Goal: Book appointment/travel/reservation

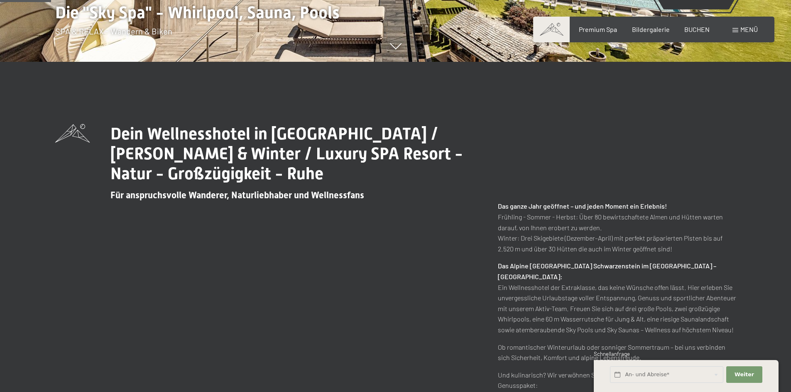
scroll to position [332, 0]
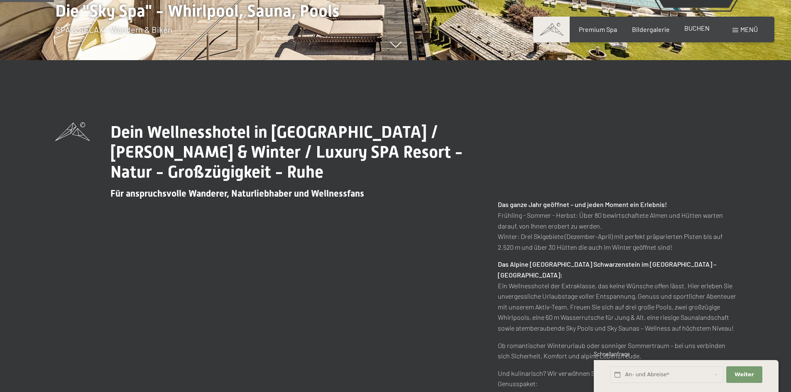
click at [695, 30] on span "BUCHEN" at bounding box center [696, 28] width 25 height 8
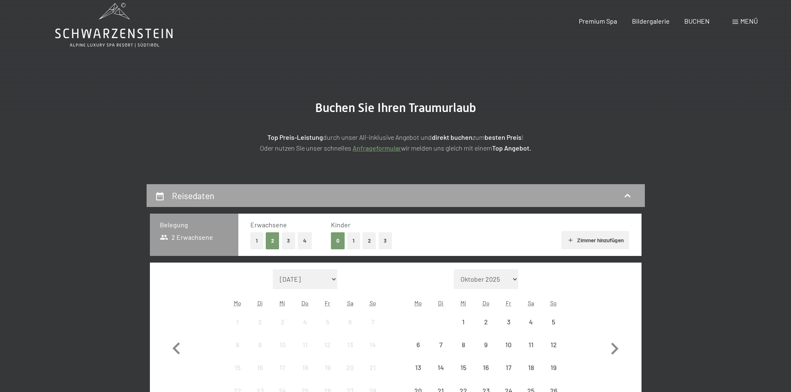
scroll to position [83, 0]
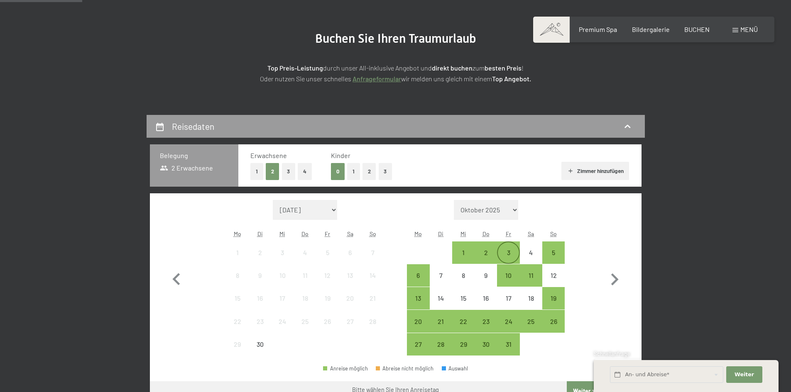
click at [508, 253] on div "3" at bounding box center [508, 259] width 21 height 21
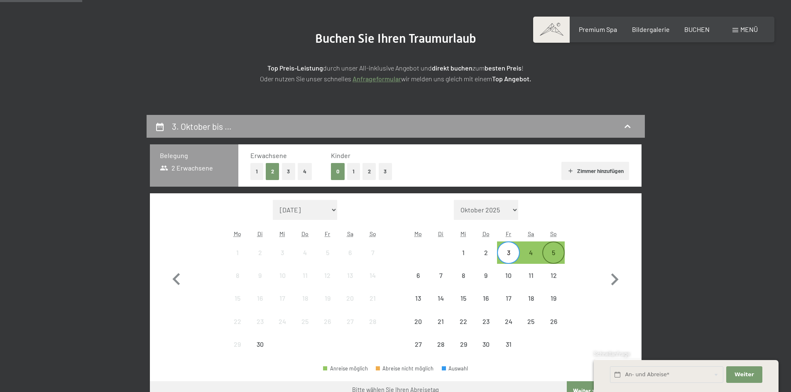
click at [548, 250] on div "5" at bounding box center [553, 259] width 21 height 21
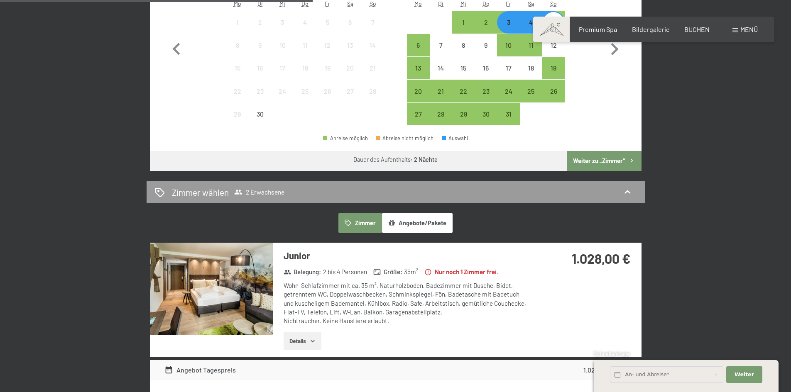
scroll to position [0, 0]
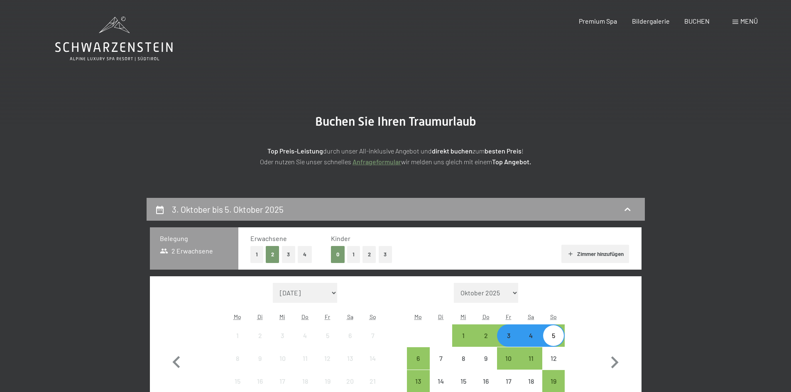
click at [103, 43] on icon at bounding box center [113, 39] width 117 height 44
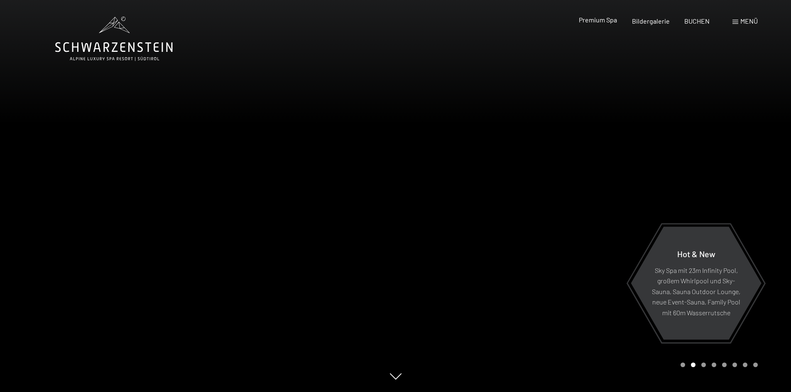
click at [607, 22] on span "Premium Spa" at bounding box center [598, 20] width 38 height 8
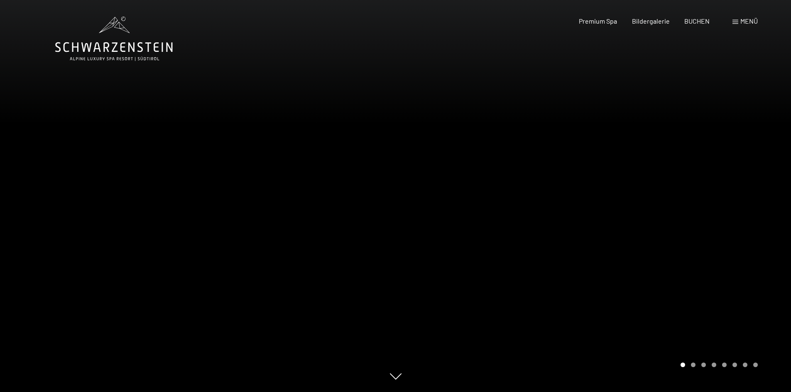
click at [114, 42] on icon at bounding box center [113, 39] width 117 height 44
click at [117, 50] on icon at bounding box center [113, 39] width 117 height 44
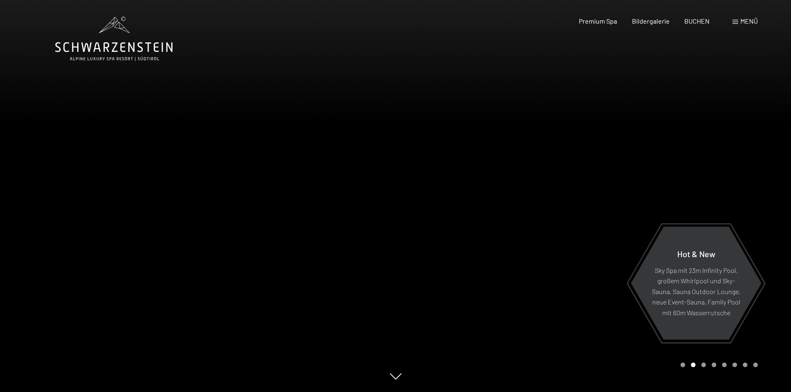
click at [115, 48] on icon at bounding box center [113, 47] width 117 height 10
click at [697, 24] on span "BUCHEN" at bounding box center [696, 20] width 25 height 8
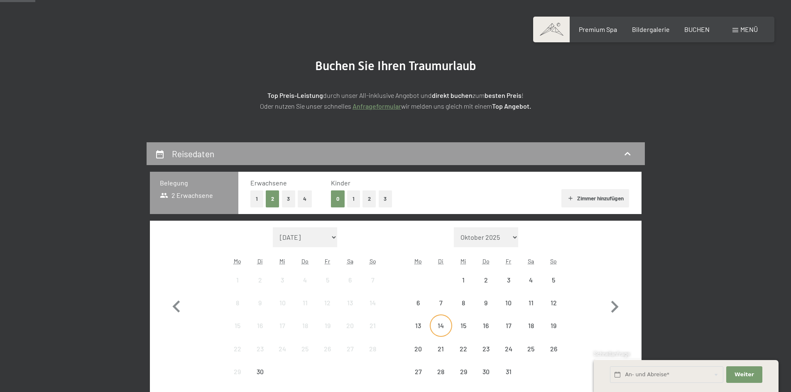
scroll to position [166, 0]
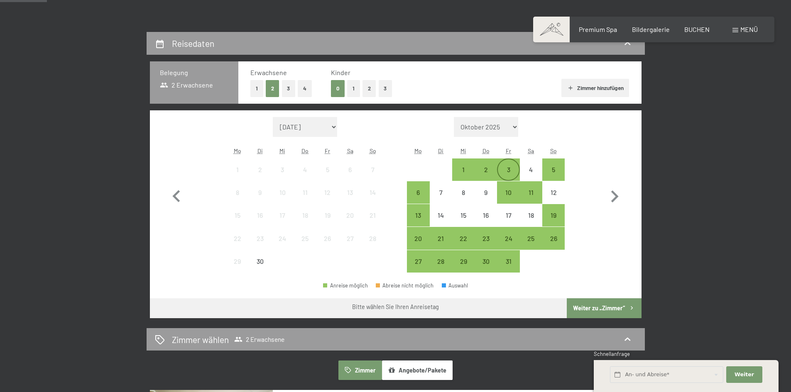
click at [510, 166] on div "3" at bounding box center [508, 176] width 21 height 21
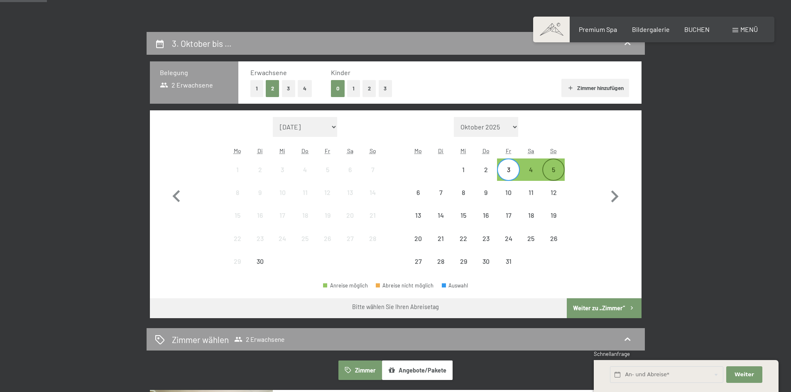
click at [552, 167] on div "5" at bounding box center [553, 176] width 21 height 21
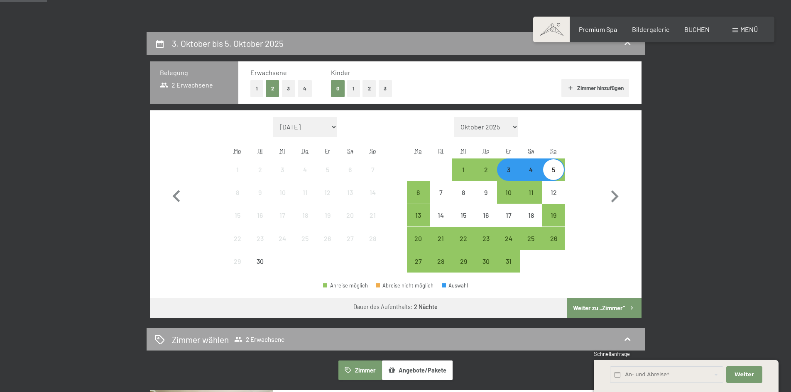
click at [605, 310] on button "Weiter zu „Zimmer“" at bounding box center [604, 308] width 74 height 20
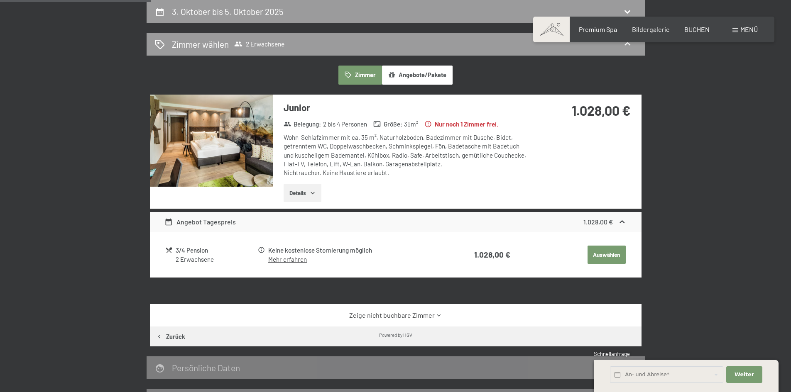
click at [281, 259] on link "Mehr erfahren" at bounding box center [287, 259] width 39 height 7
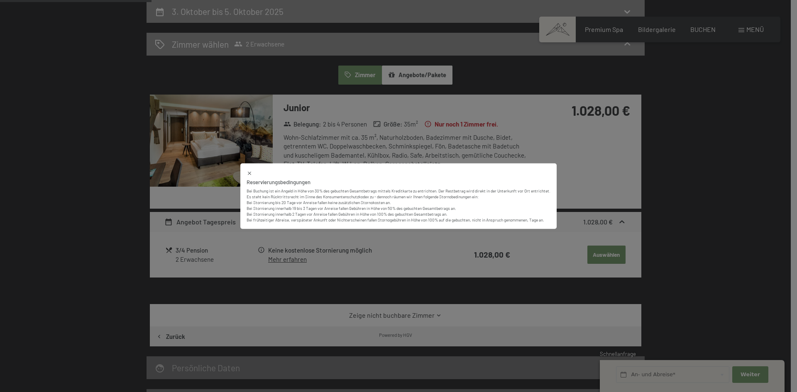
click at [248, 171] on icon at bounding box center [250, 173] width 6 height 6
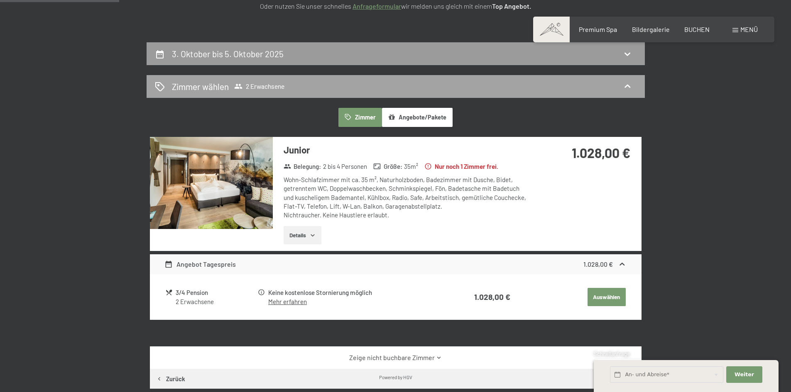
scroll to position [115, 0]
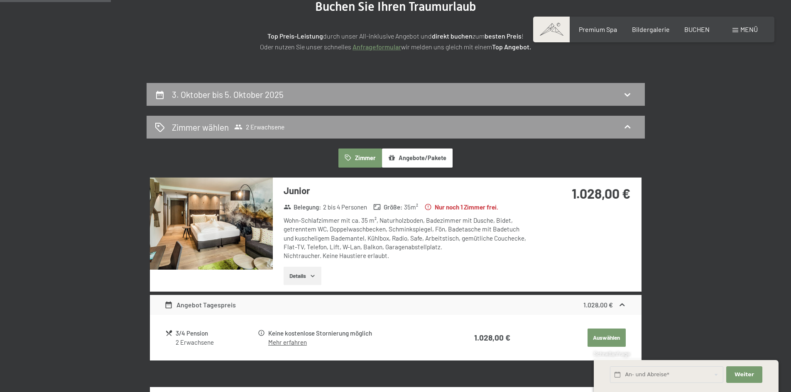
click at [315, 276] on icon "button" at bounding box center [312, 276] width 7 height 7
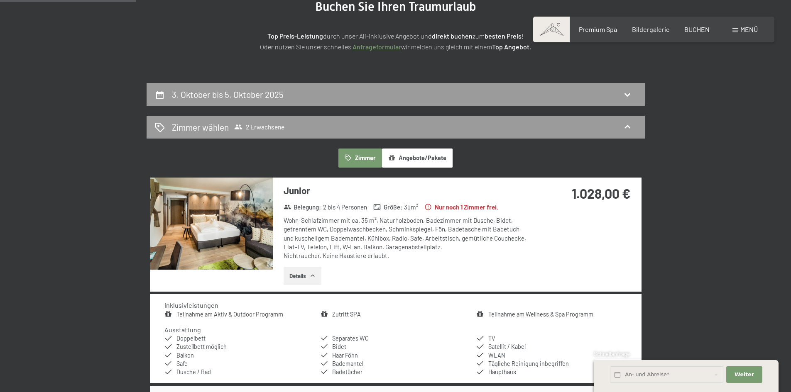
scroll to position [198, 0]
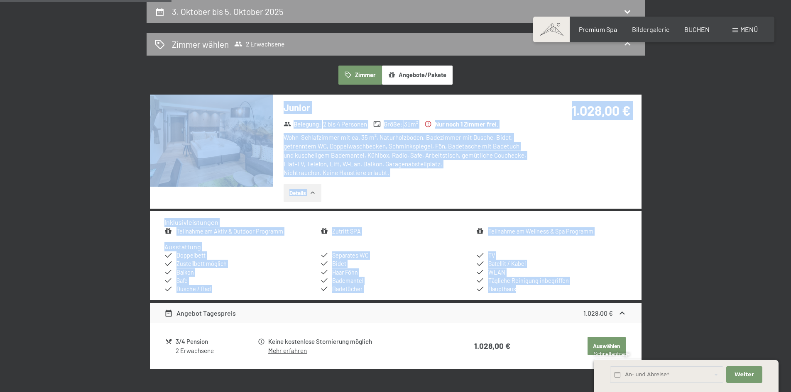
drag, startPoint x: 369, startPoint y: 286, endPoint x: 122, endPoint y: 233, distance: 252.2
click at [122, 233] on div "3. Oktober bis 5. Oktober 2025 Zimmer wählen 2 Erwachsene Zimmer Angebote/Paket…" at bounding box center [395, 252] width 567 height 504
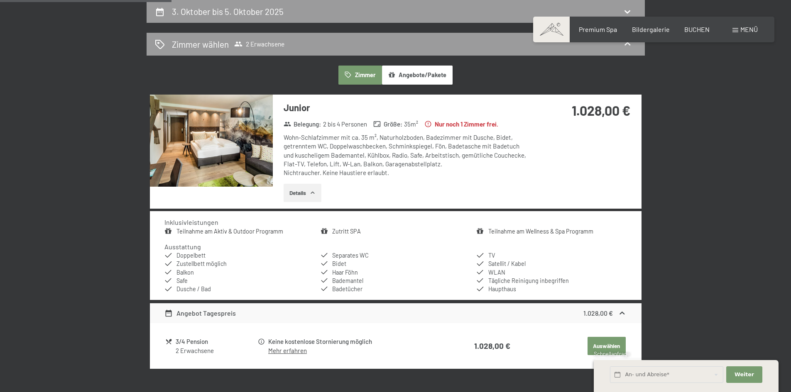
click at [652, 179] on div "3. Oktober bis 5. Oktober 2025 Zimmer wählen 2 Erwachsene Zimmer Angebote/Paket…" at bounding box center [395, 252] width 567 height 504
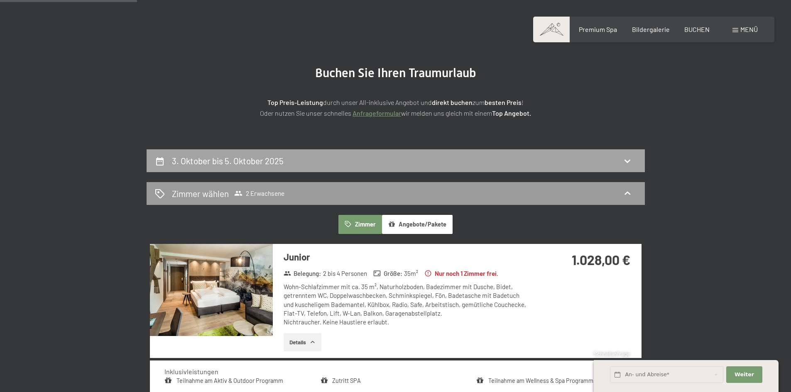
scroll to position [0, 0]
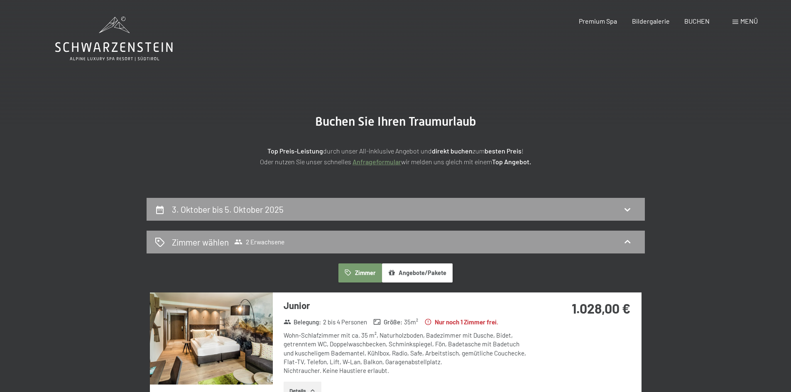
click at [237, 331] on img at bounding box center [211, 339] width 123 height 92
click at [0, 0] on button "button" at bounding box center [0, 0] width 0 height 0
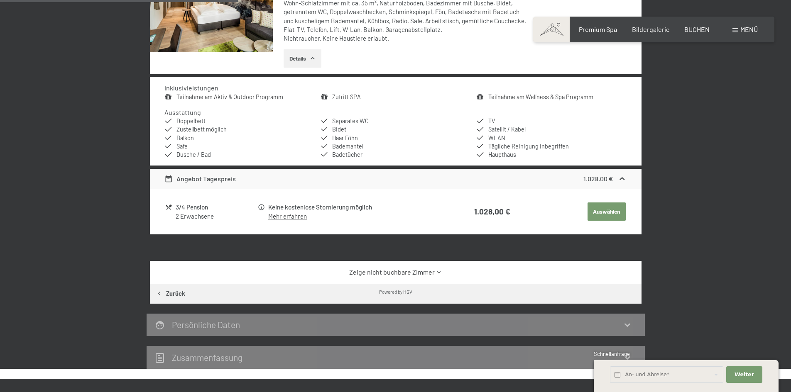
scroll to position [415, 0]
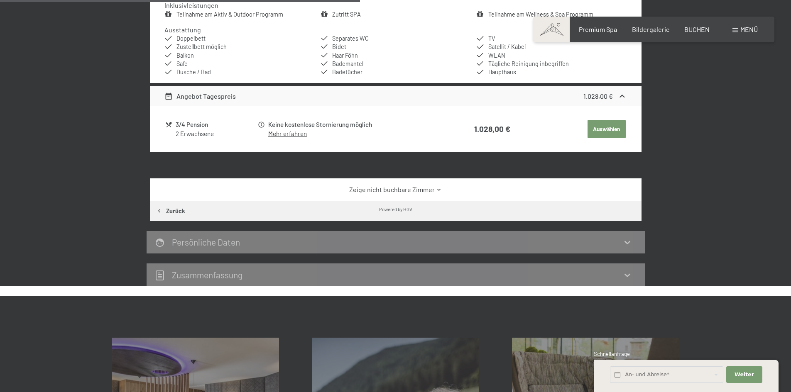
click at [439, 191] on icon at bounding box center [439, 190] width 6 height 6
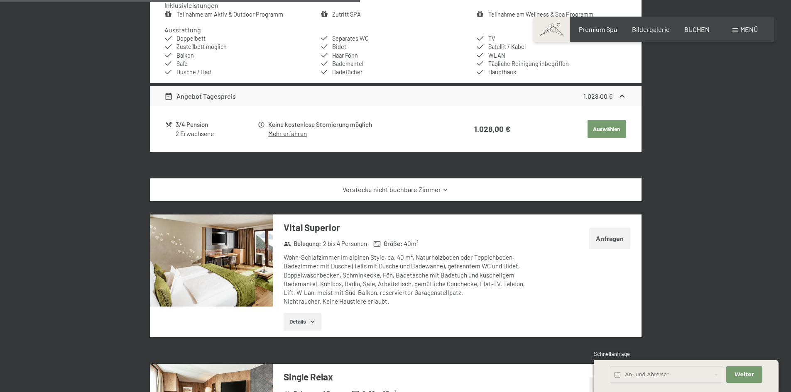
click at [430, 189] on link "Verstecke nicht buchbare Zimmer" at bounding box center [395, 189] width 462 height 9
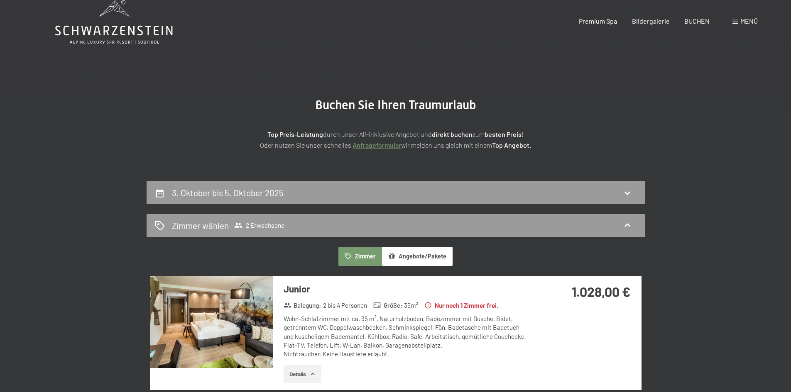
scroll to position [0, 0]
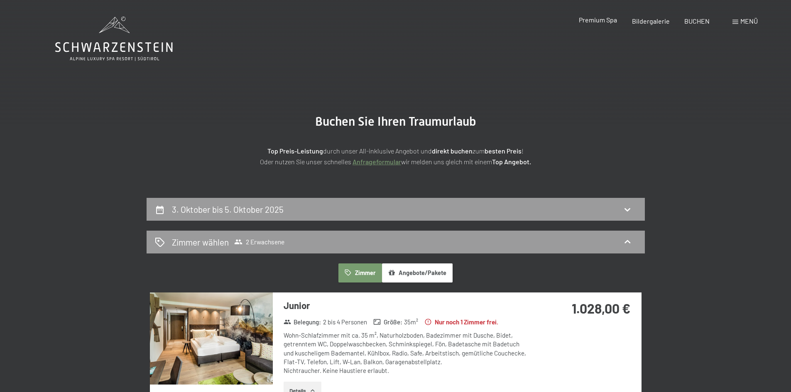
click at [595, 19] on span "Premium Spa" at bounding box center [598, 20] width 38 height 8
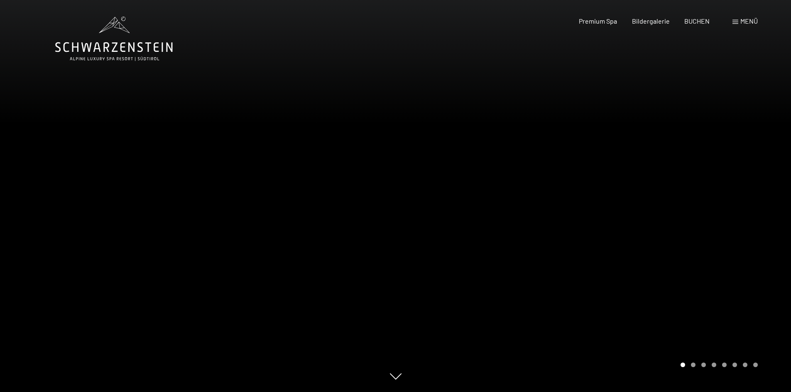
click at [135, 46] on icon at bounding box center [113, 47] width 117 height 10
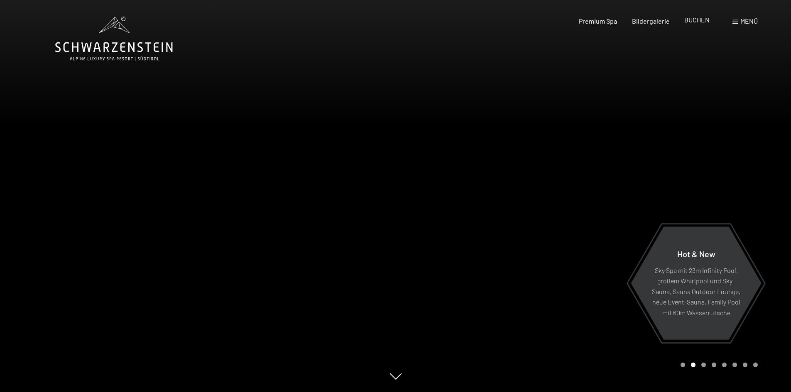
click at [691, 20] on span "BUCHEN" at bounding box center [696, 20] width 25 height 8
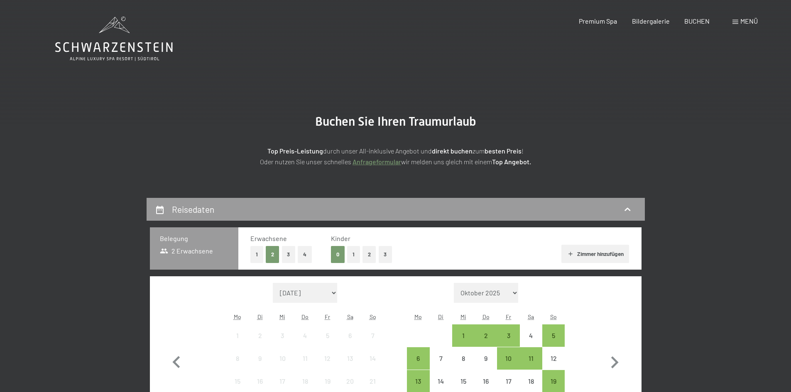
click at [133, 36] on icon at bounding box center [113, 39] width 117 height 44
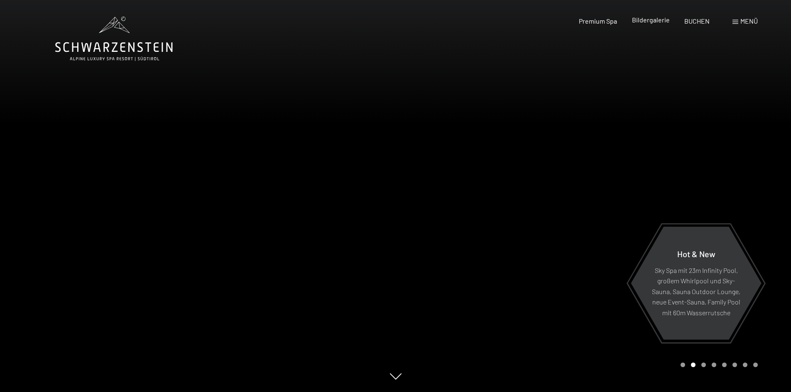
click at [654, 20] on span "Bildergalerie" at bounding box center [651, 20] width 38 height 8
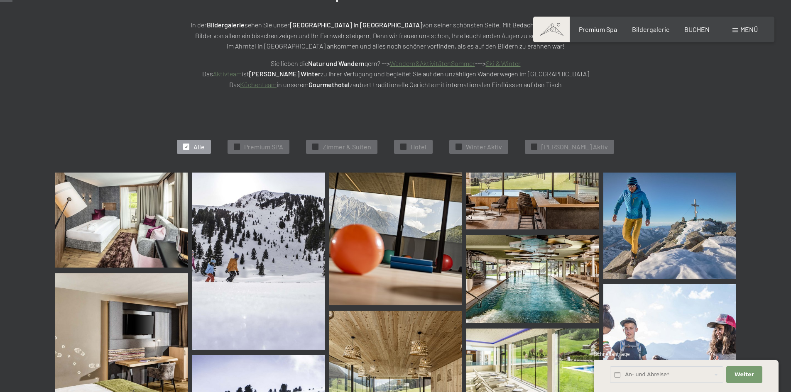
scroll to position [166, 0]
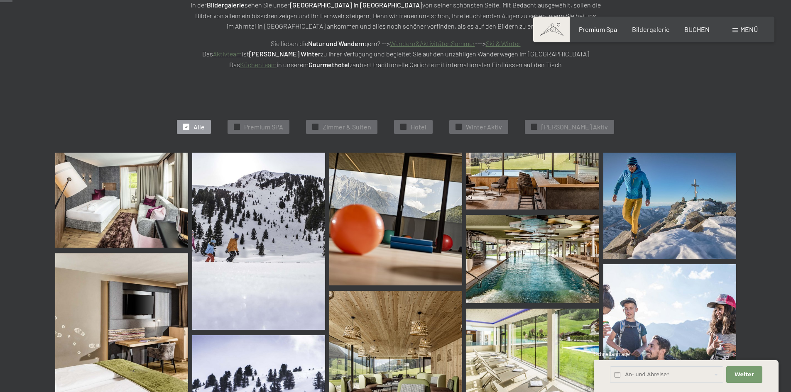
click at [551, 259] on img at bounding box center [532, 259] width 133 height 88
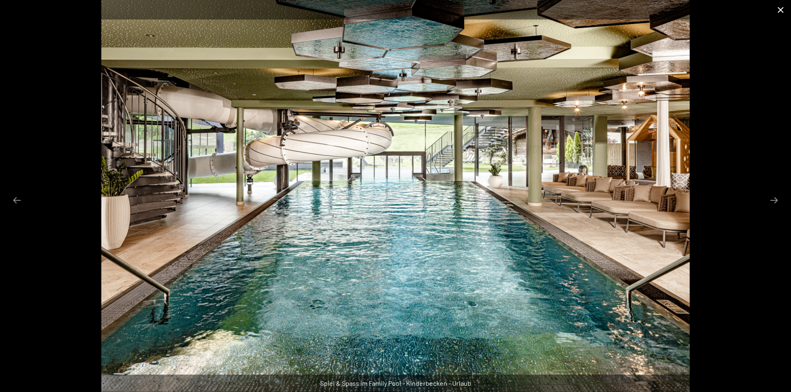
click at [779, 12] on button "Close gallery" at bounding box center [780, 10] width 21 height 20
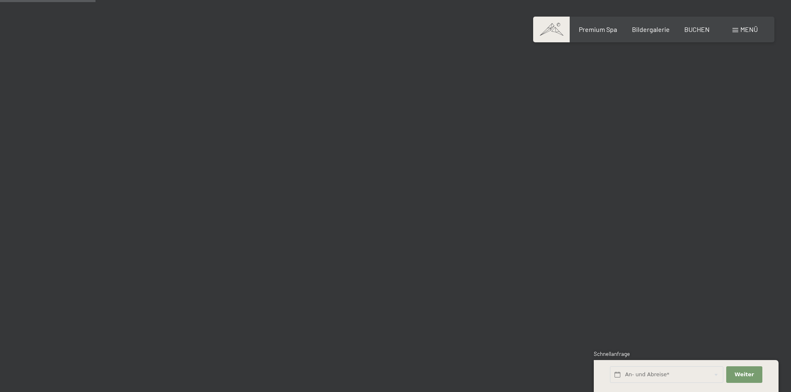
scroll to position [1411, 0]
